Goal: Transaction & Acquisition: Book appointment/travel/reservation

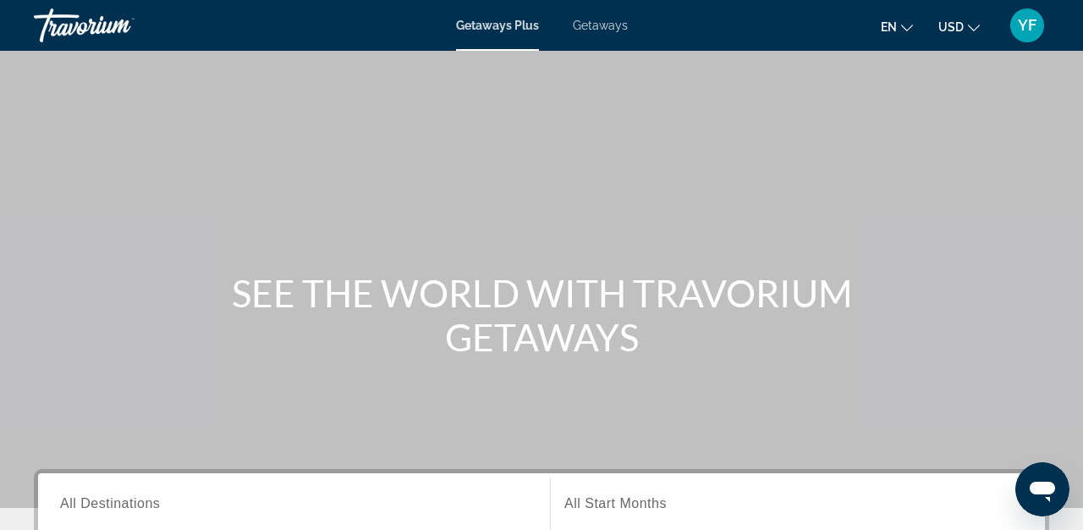
click at [604, 27] on span "Getaways" at bounding box center [600, 26] width 55 height 14
click at [181, 504] on input "Destination All Destinations" at bounding box center [294, 504] width 468 height 20
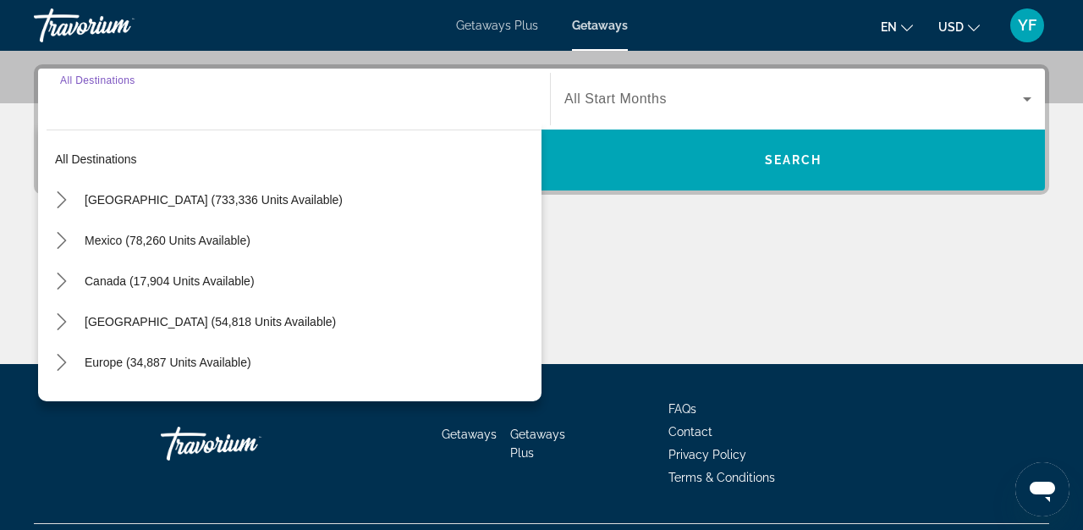
scroll to position [414, 0]
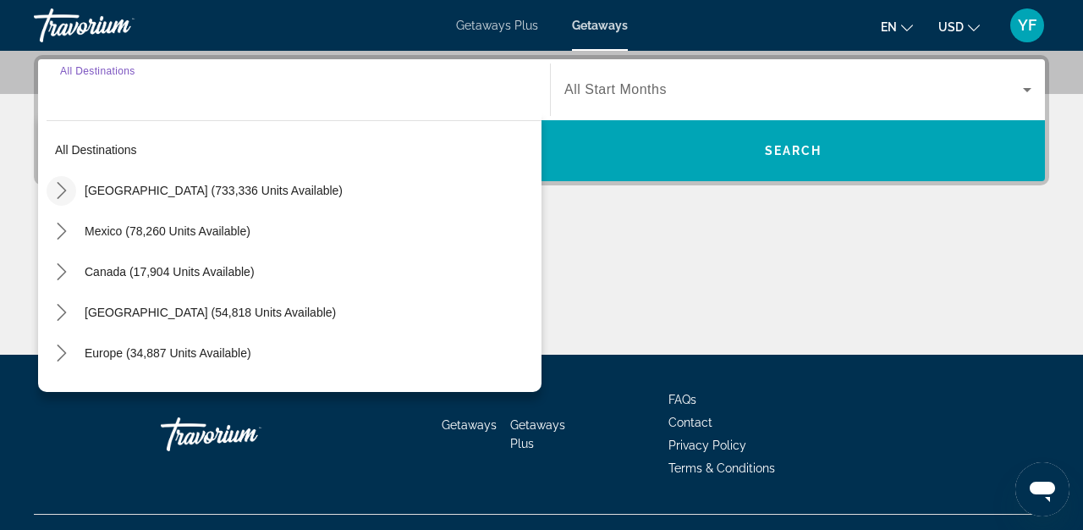
click at [63, 188] on icon "Toggle United States (733,336 units available) submenu" at bounding box center [61, 190] width 9 height 17
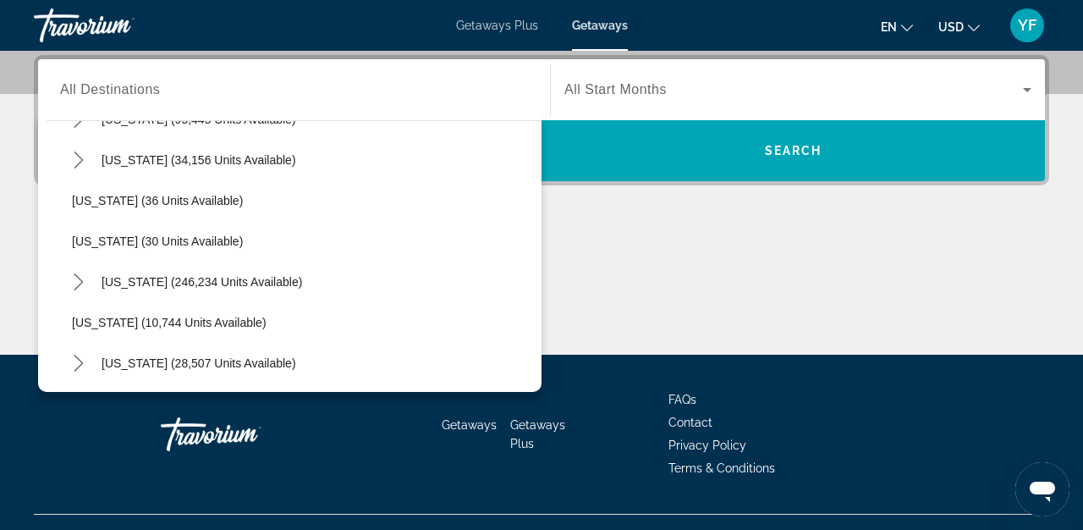
scroll to position [200, 0]
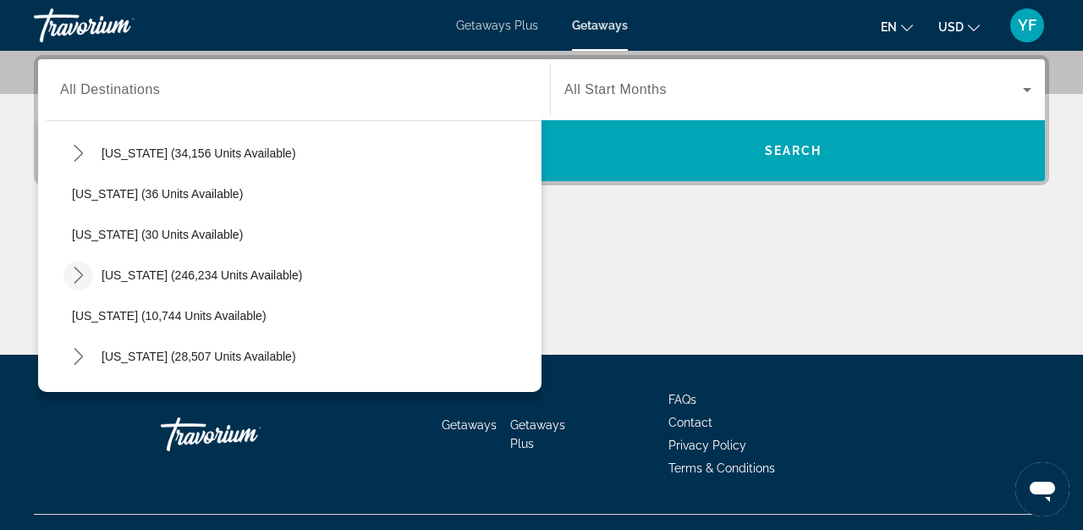
click at [85, 273] on icon "Toggle Florida (246,234 units available) submenu" at bounding box center [78, 275] width 17 height 17
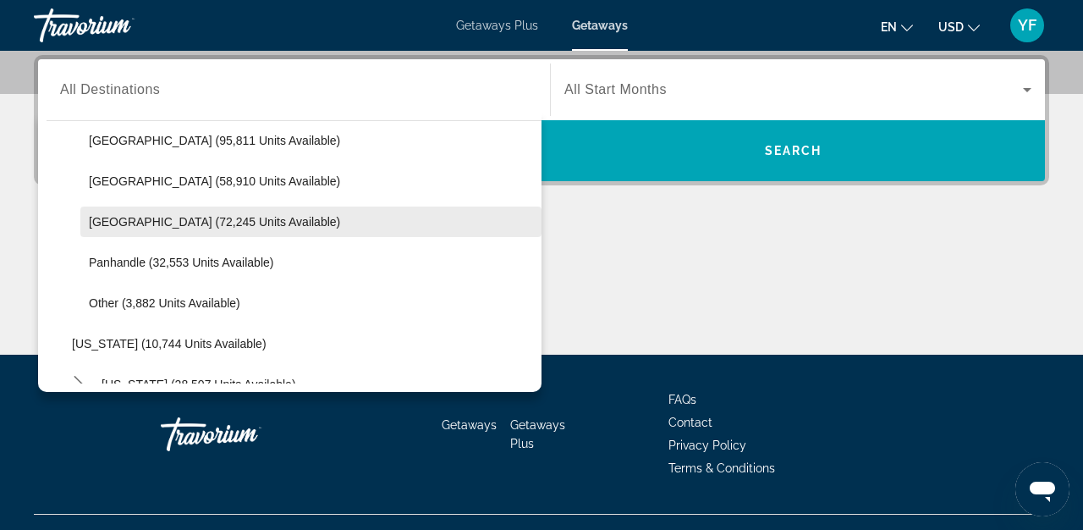
scroll to position [388, 0]
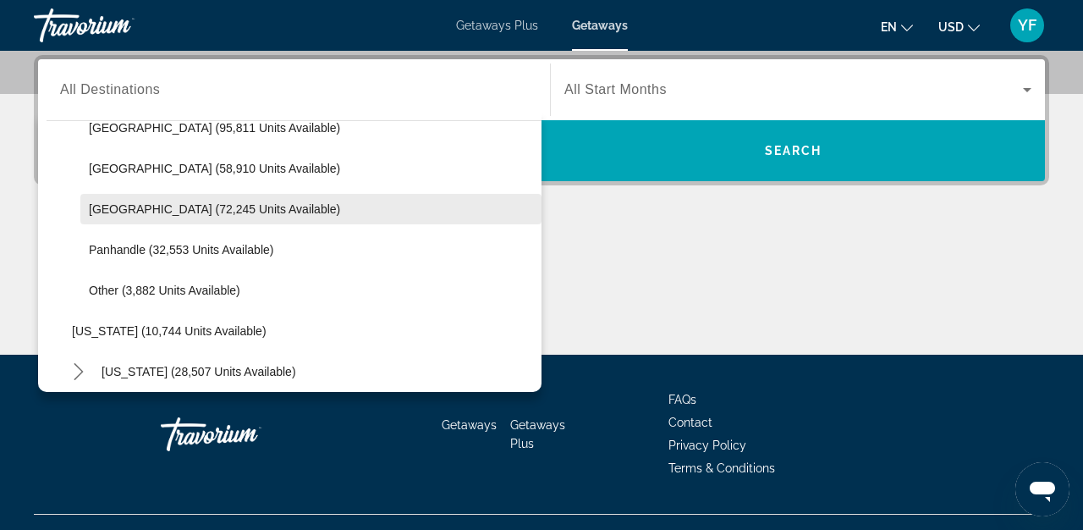
click at [250, 218] on span "Select destination: West Coast (72,245 units available)" at bounding box center [310, 209] width 461 height 41
type input "**********"
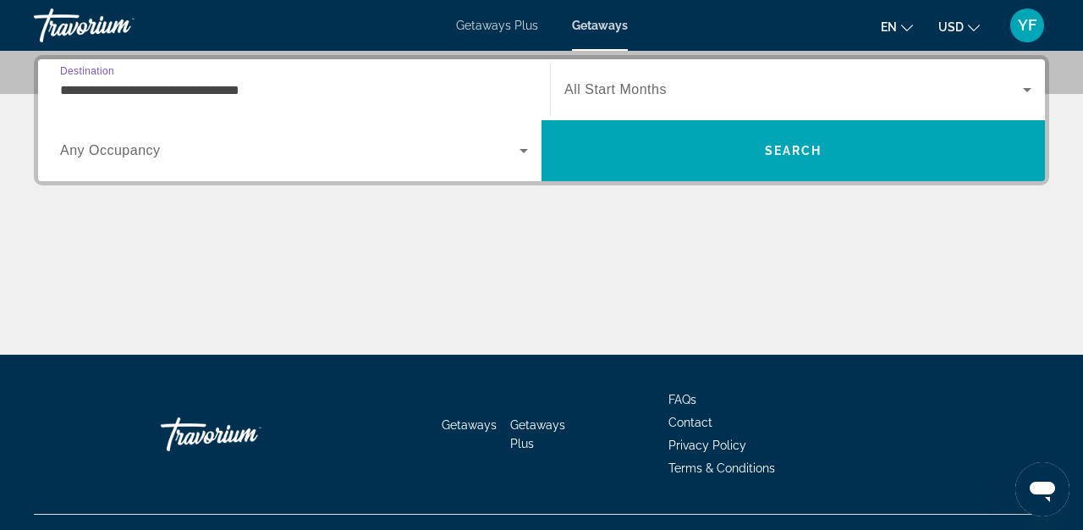
click at [1028, 89] on icon "Search widget" at bounding box center [1027, 90] width 8 height 4
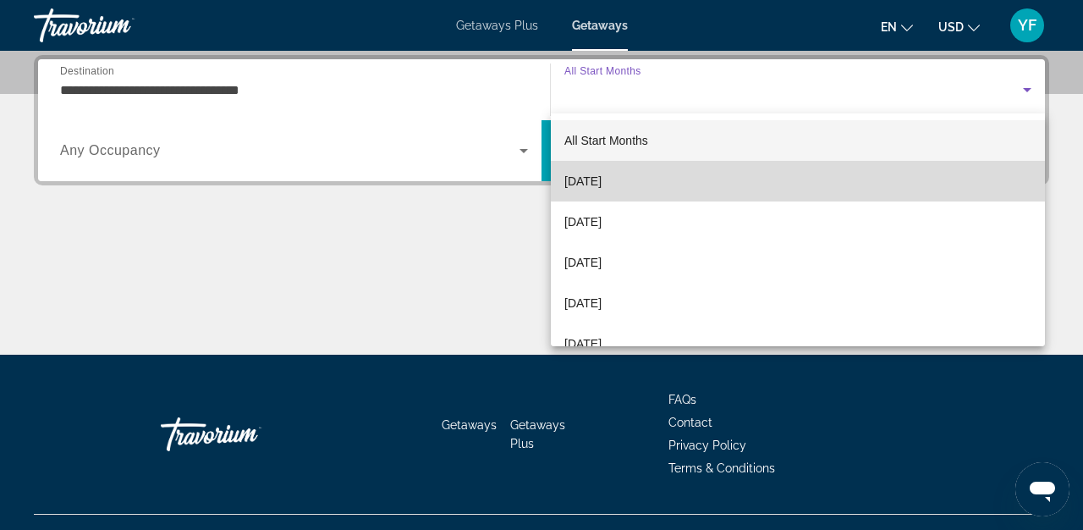
click at [932, 184] on mat-option "[DATE]" at bounding box center [798, 181] width 494 height 41
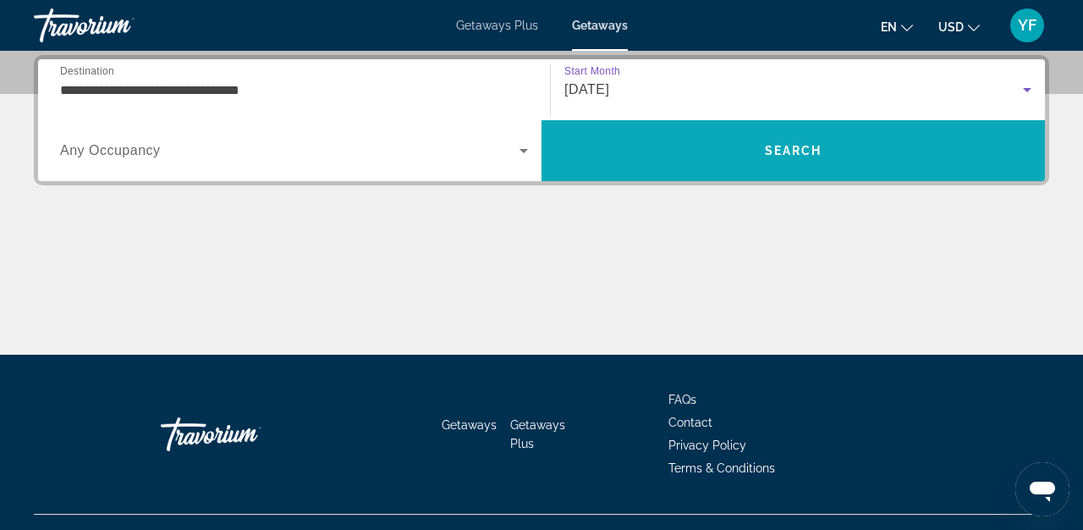
click at [873, 162] on span "Search" at bounding box center [794, 150] width 504 height 41
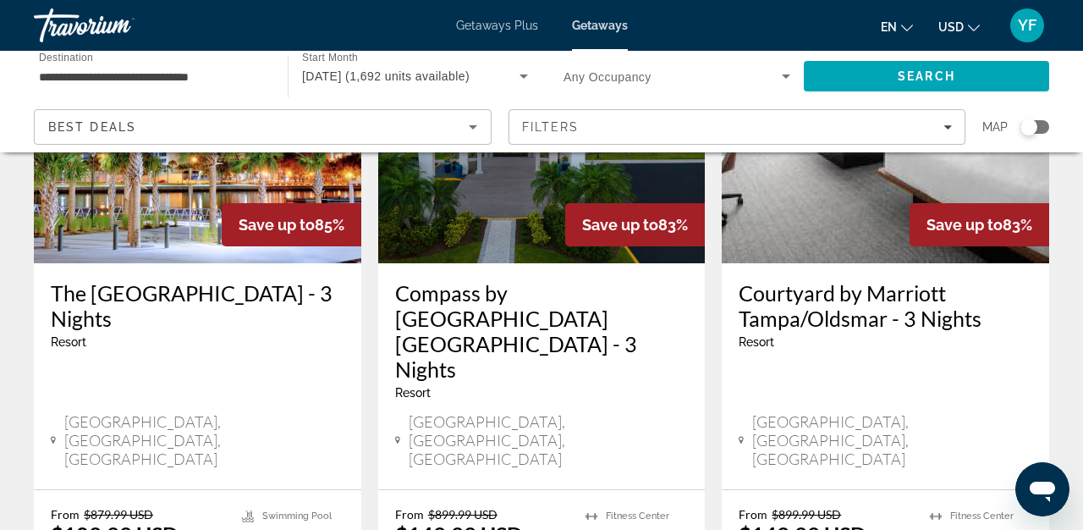
scroll to position [916, 0]
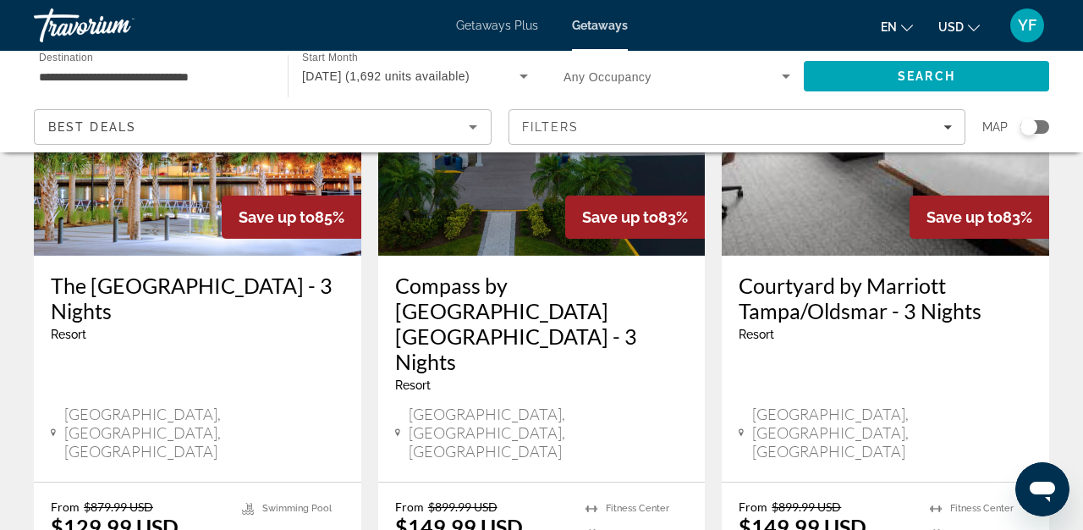
click at [258, 273] on h3 "The [GEOGRAPHIC_DATA] - 3 Nights" at bounding box center [198, 298] width 294 height 51
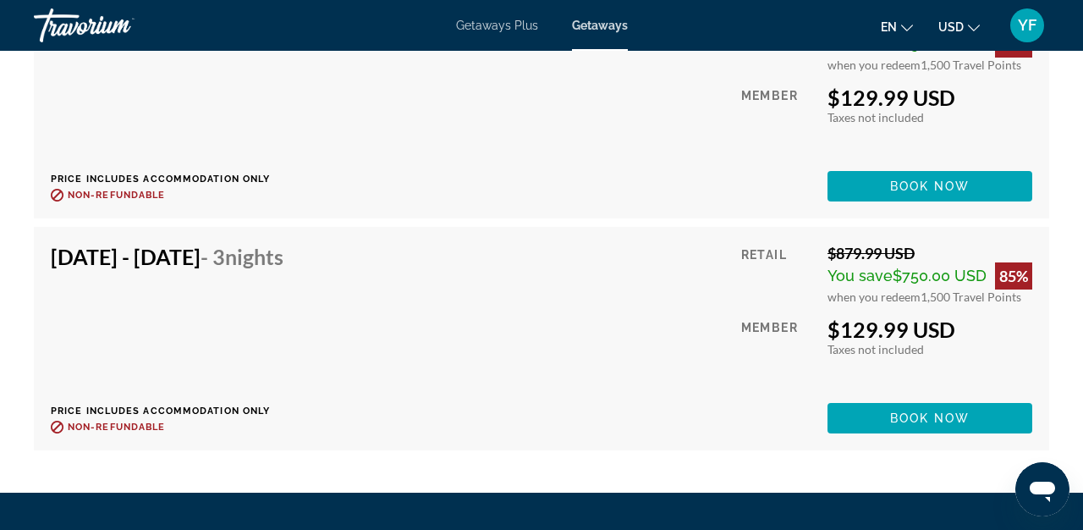
scroll to position [3564, 0]
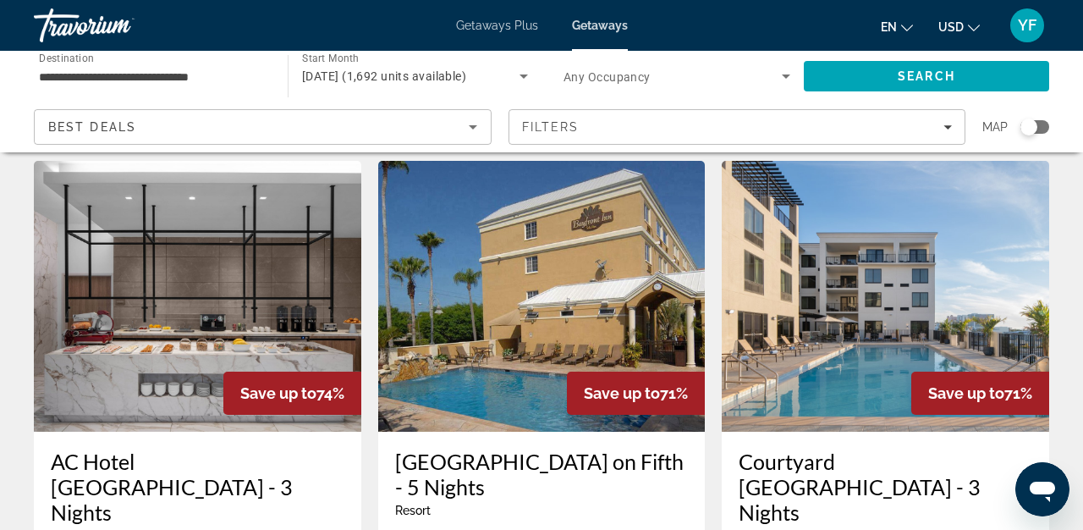
scroll to position [2130, 0]
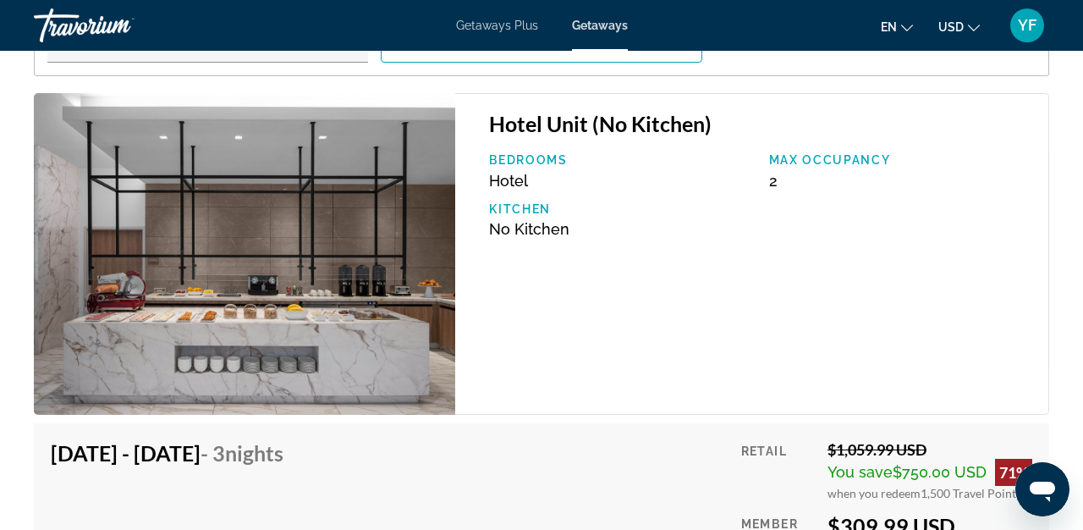
scroll to position [2795, 0]
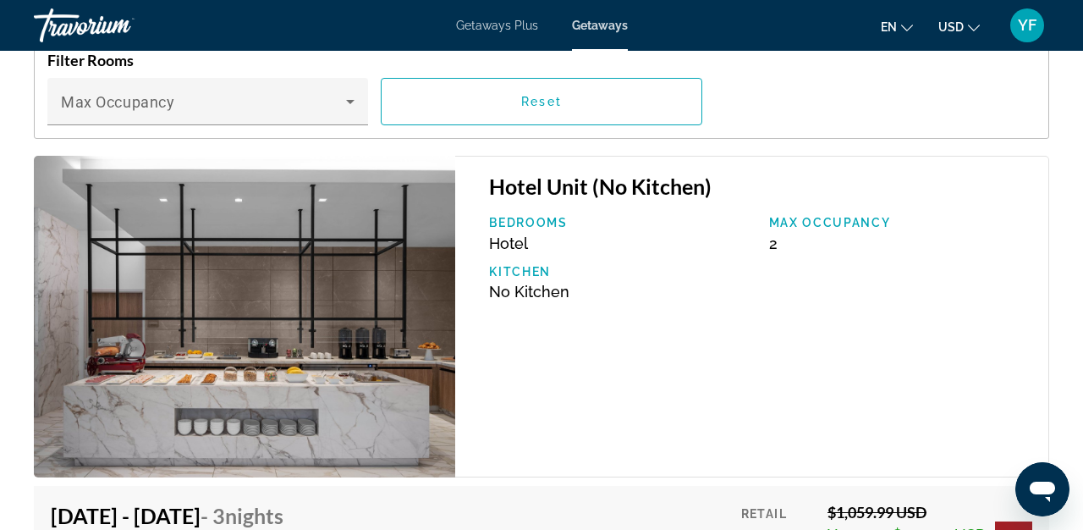
click at [503, 31] on span "Getaways Plus" at bounding box center [497, 26] width 82 height 14
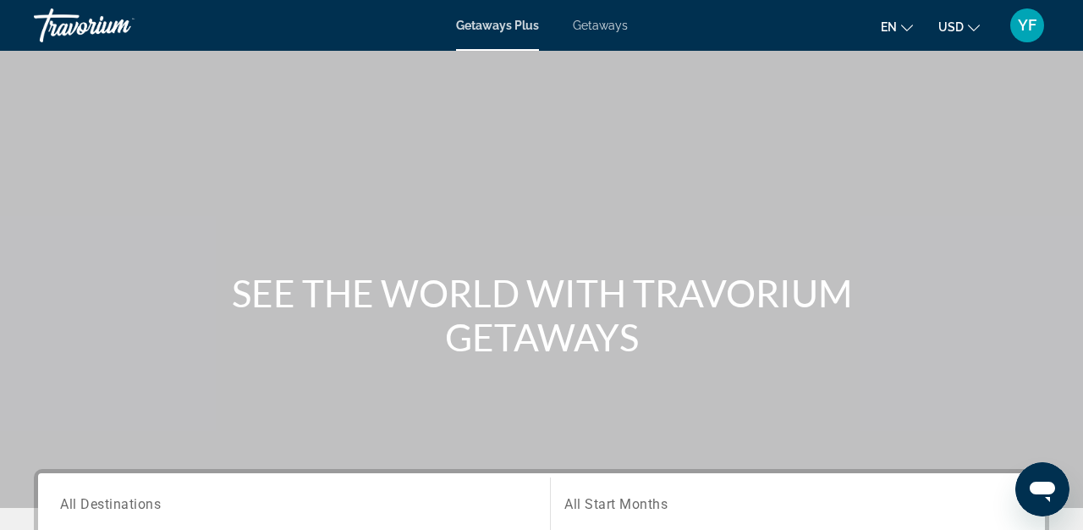
click at [298, 496] on input "Destination All Destinations" at bounding box center [294, 504] width 468 height 20
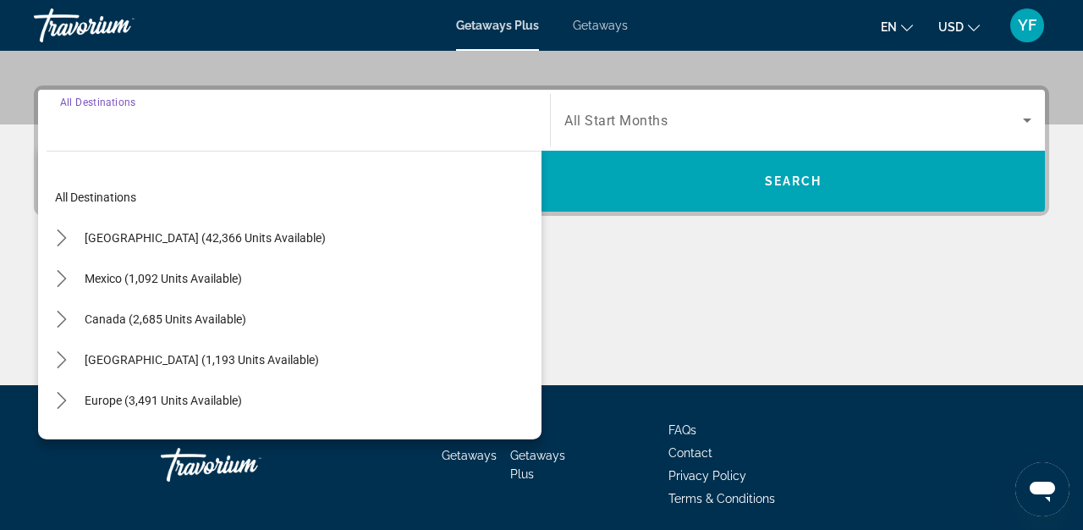
scroll to position [414, 0]
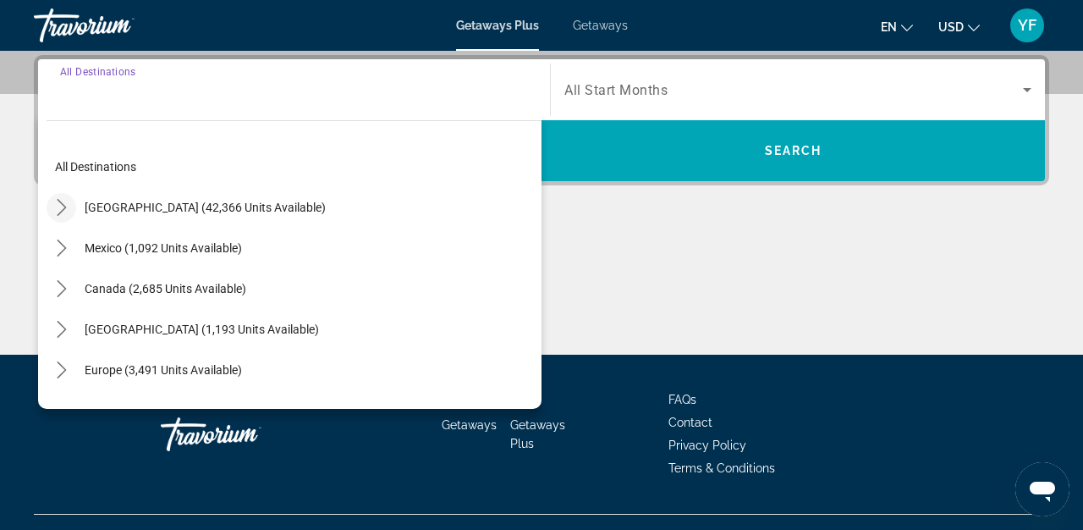
click at [59, 207] on icon "Toggle United States (42,366 units available) submenu" at bounding box center [61, 207] width 17 height 17
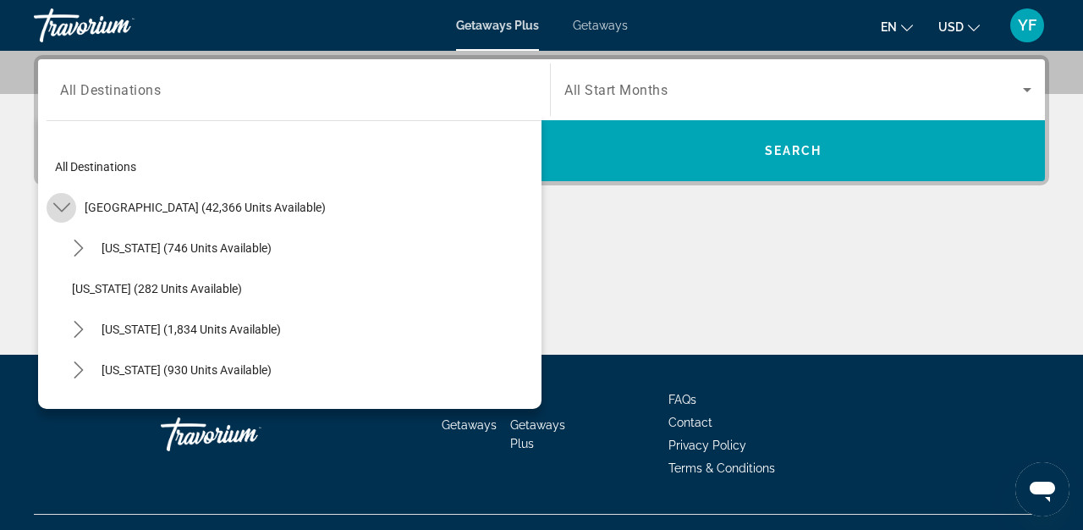
scroll to position [49, 0]
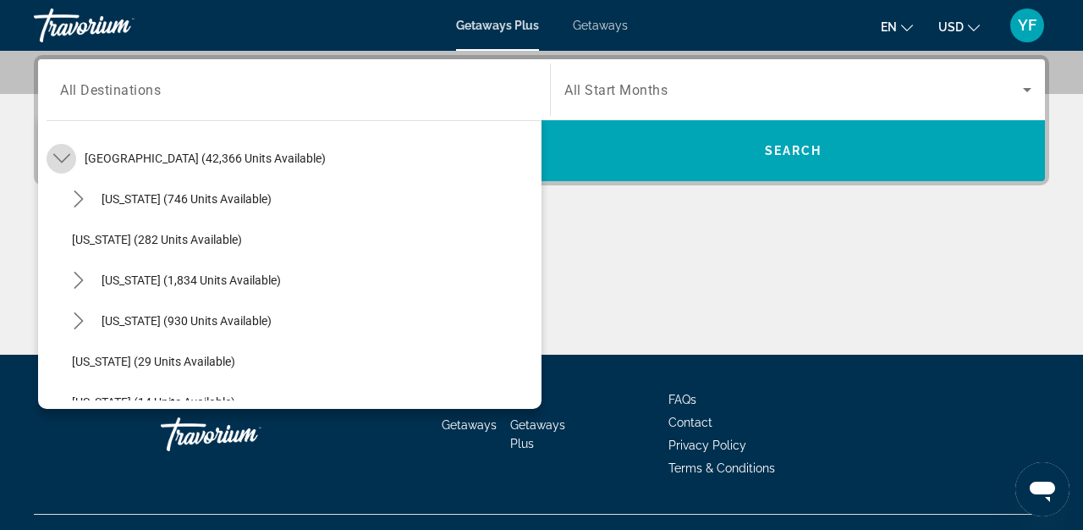
click at [66, 161] on icon "Toggle United States (42,366 units available) submenu" at bounding box center [61, 158] width 17 height 17
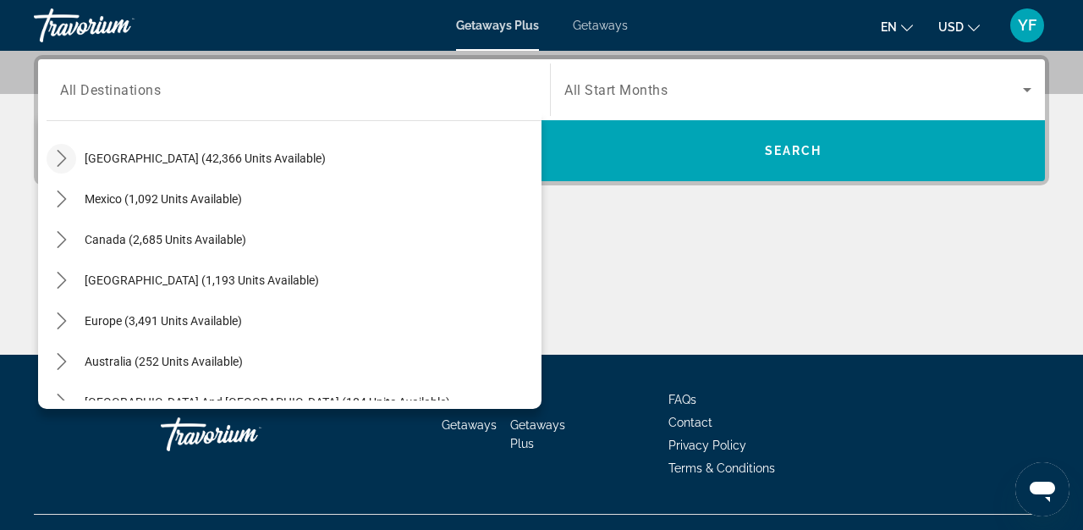
click at [66, 161] on icon "Toggle United States (42,366 units available) submenu" at bounding box center [61, 158] width 17 height 17
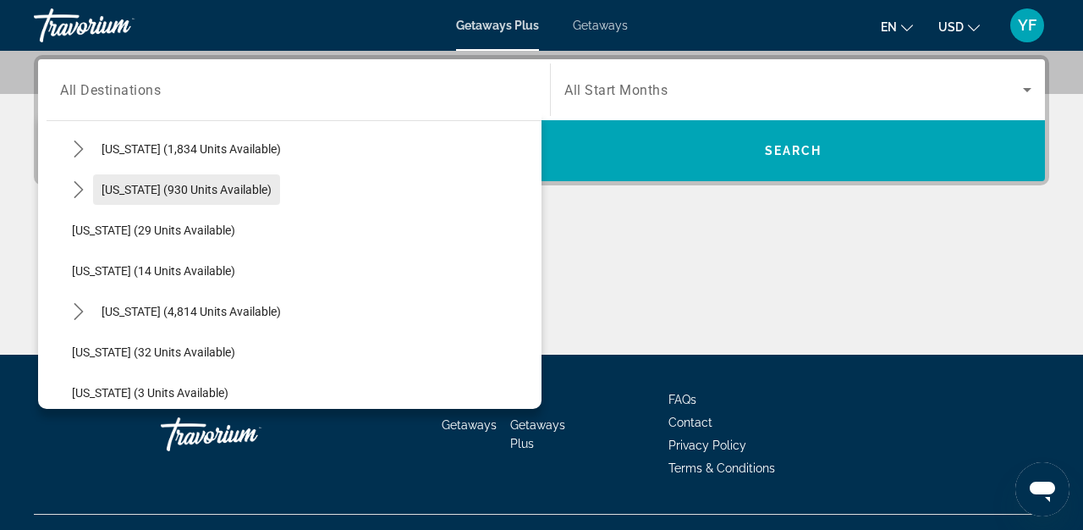
scroll to position [183, 0]
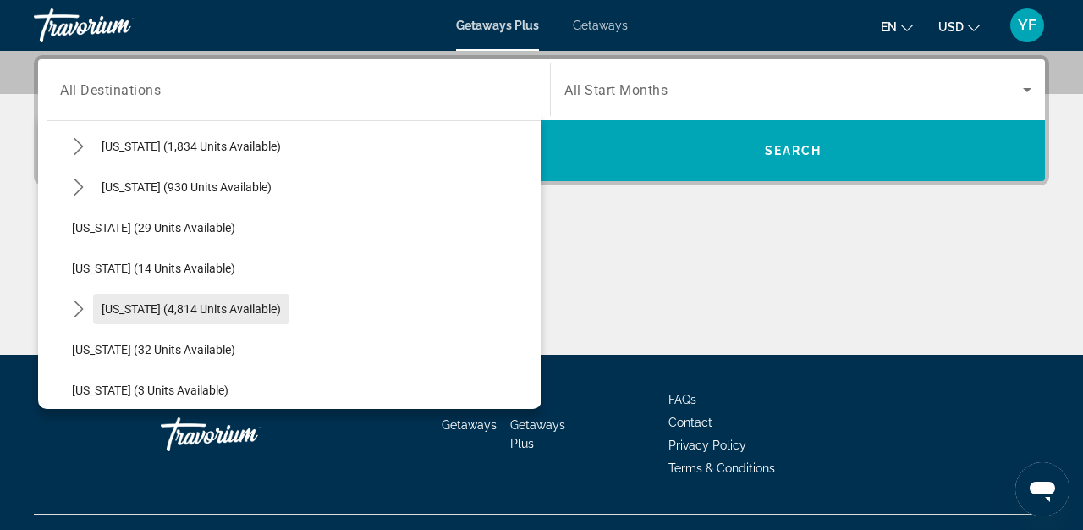
click at [183, 311] on span "[US_STATE] (4,814 units available)" at bounding box center [191, 309] width 179 height 14
type input "**********"
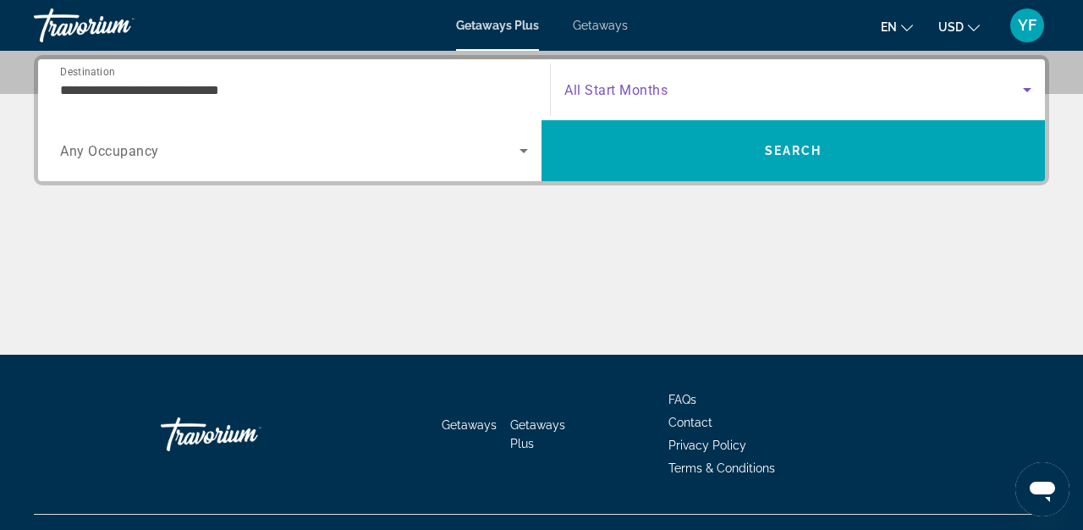
click at [1023, 88] on icon "Search widget" at bounding box center [1027, 90] width 20 height 20
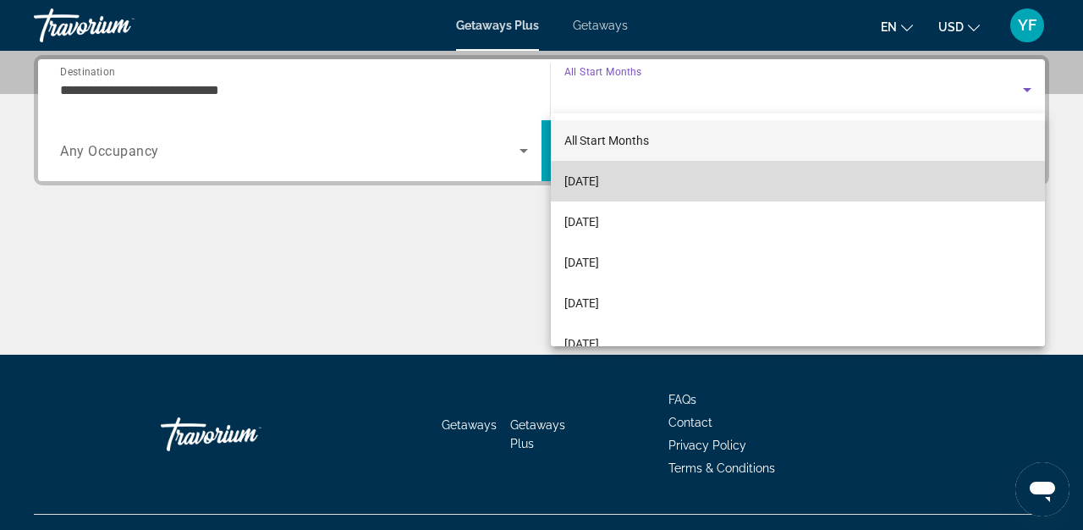
click at [769, 179] on mat-option "[DATE]" at bounding box center [798, 181] width 494 height 41
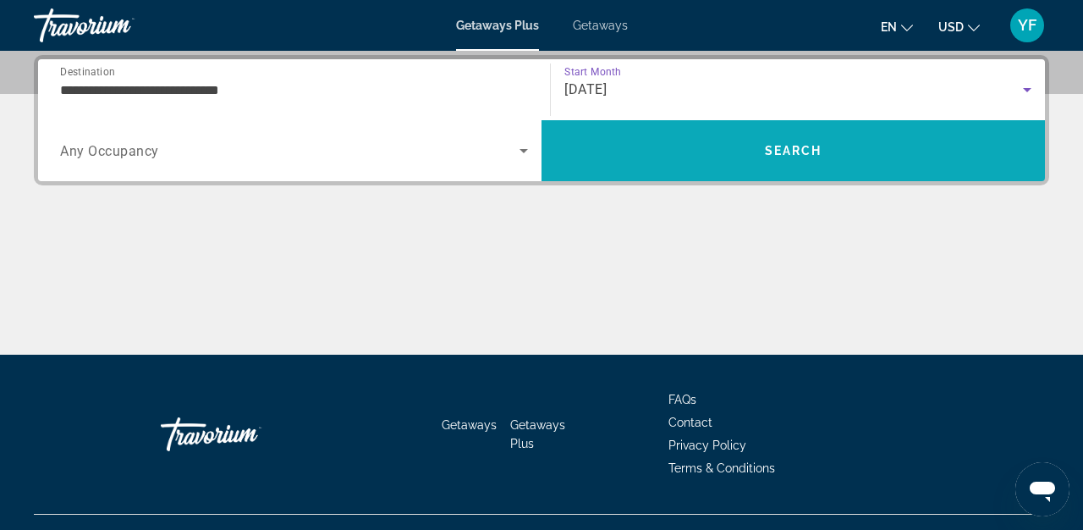
click at [782, 151] on span "Search" at bounding box center [794, 151] width 58 height 14
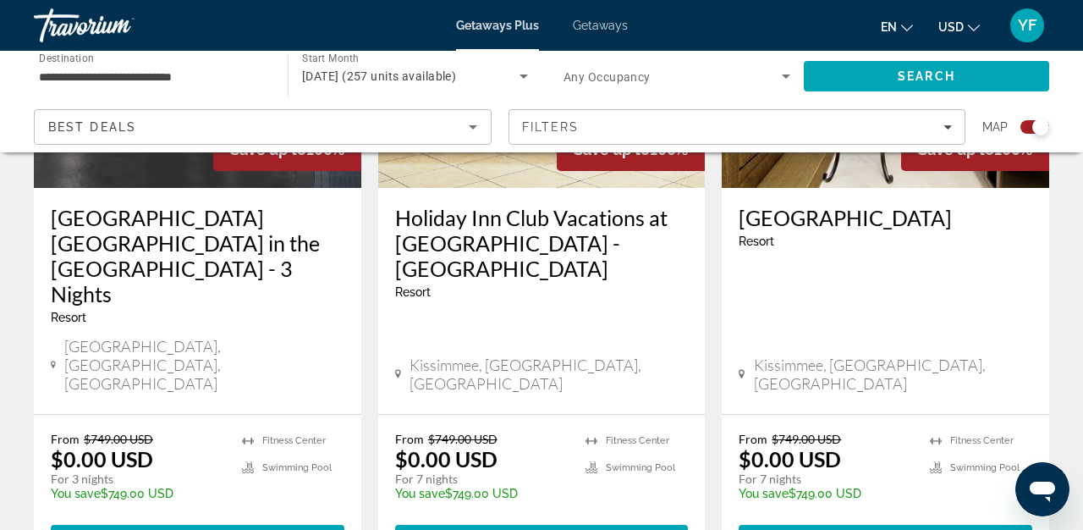
scroll to position [2846, 0]
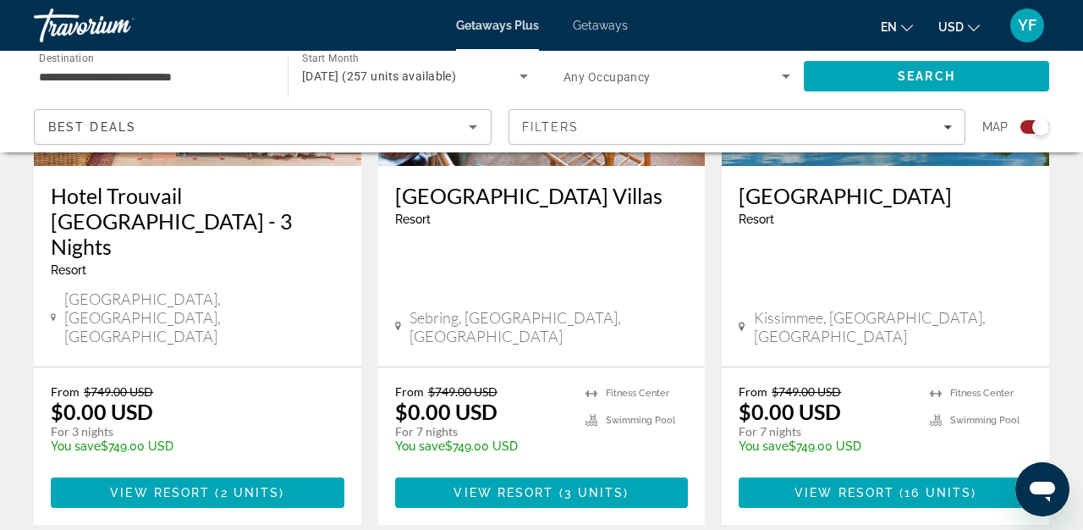
scroll to position [2869, 0]
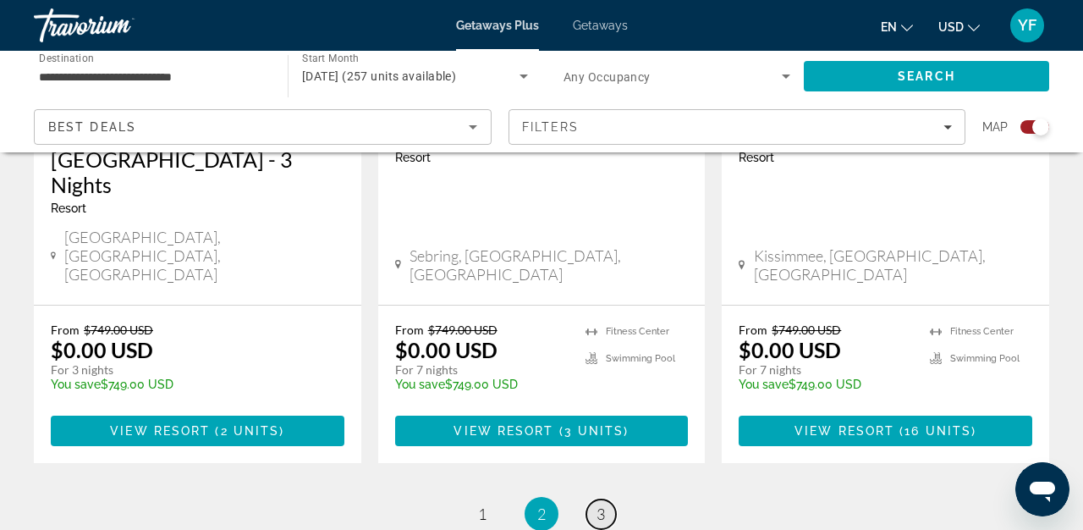
click at [597, 504] on span "3" at bounding box center [601, 513] width 8 height 19
